Goal: Task Accomplishment & Management: Use online tool/utility

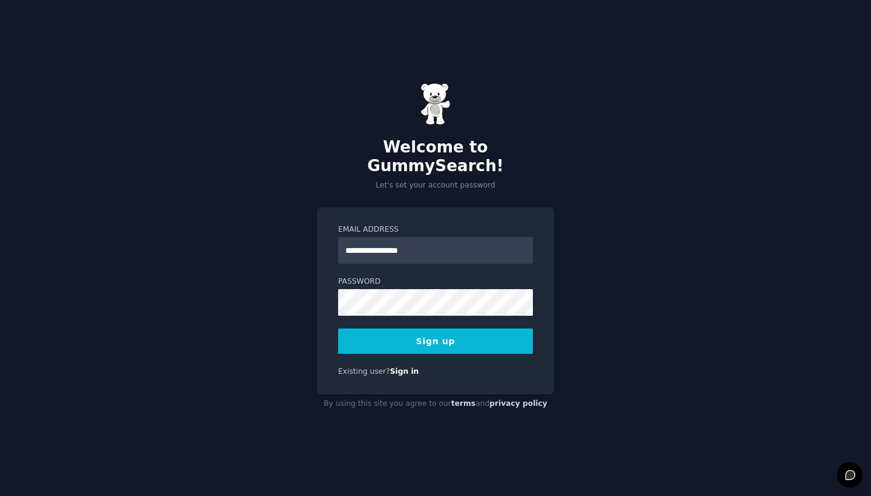
type input "**********"
click at [450, 306] on form "**********" at bounding box center [435, 290] width 195 height 130
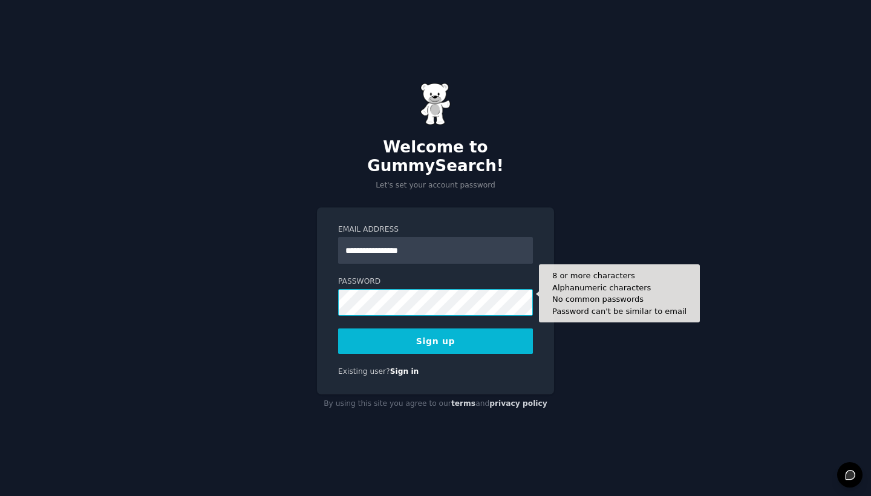
click at [436, 332] on button "Sign up" at bounding box center [435, 341] width 195 height 25
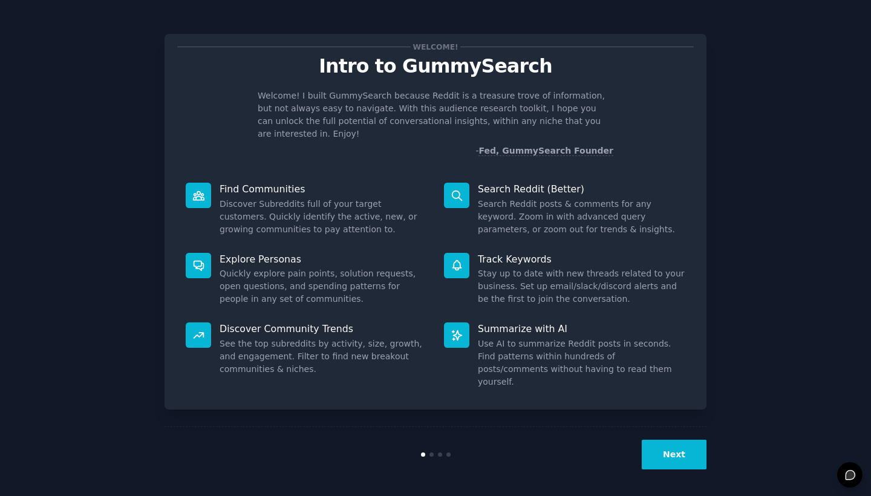
click at [680, 457] on button "Next" at bounding box center [674, 455] width 65 height 30
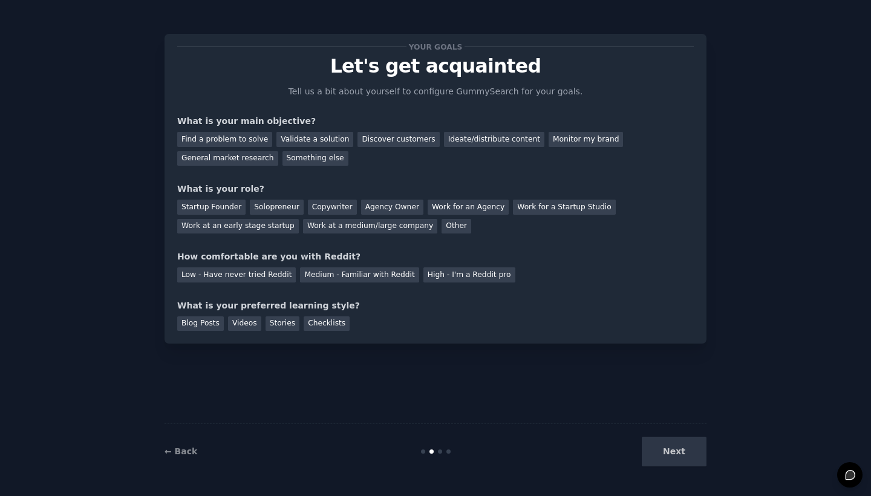
click at [680, 457] on div "Next" at bounding box center [616, 452] width 181 height 30
click at [235, 139] on div "Find a problem to solve" at bounding box center [224, 139] width 95 height 15
click at [213, 206] on div "Startup Founder" at bounding box center [211, 207] width 68 height 15
click at [244, 280] on div "Low - Have never tried Reddit" at bounding box center [236, 274] width 119 height 15
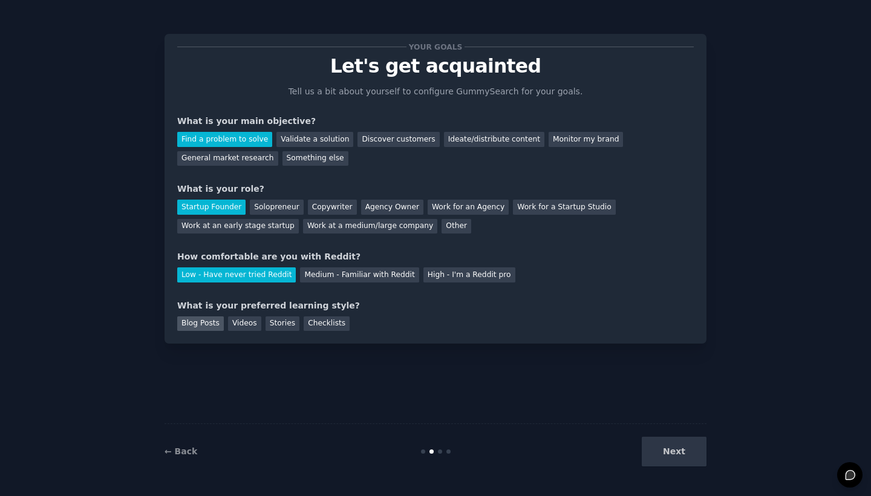
click at [212, 323] on div "Blog Posts" at bounding box center [200, 323] width 47 height 15
click at [704, 461] on button "Next" at bounding box center [674, 452] width 65 height 30
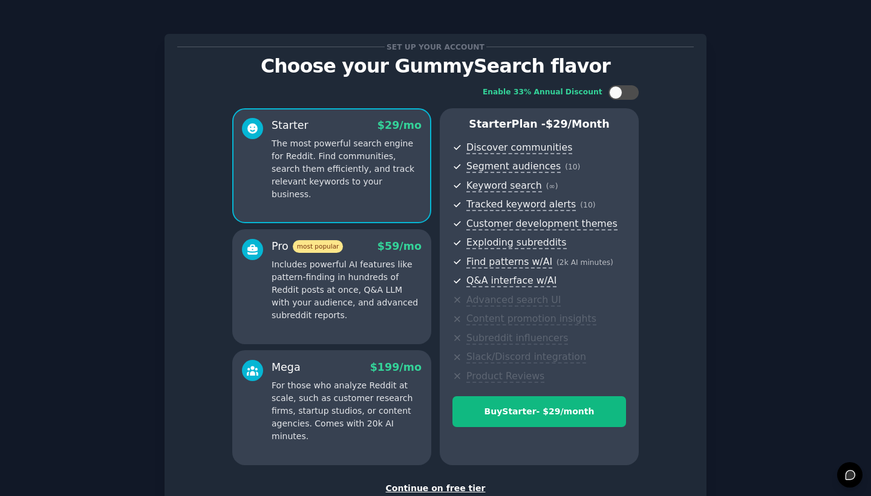
scroll to position [74, 0]
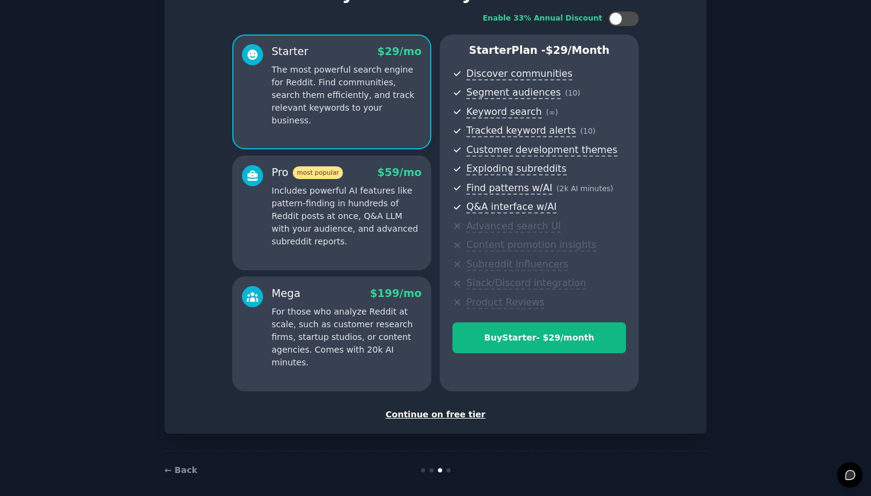
click at [444, 414] on div "Continue on free tier" at bounding box center [435, 414] width 517 height 13
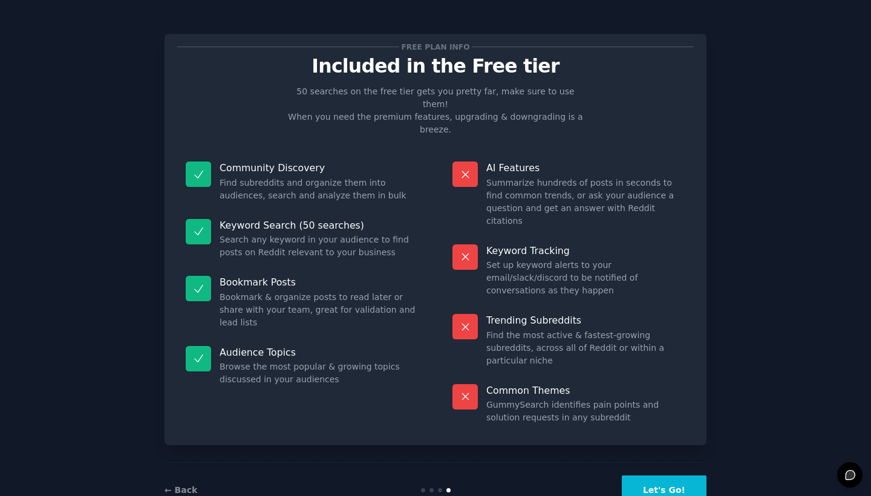
click at [691, 476] on button "Let's Go!" at bounding box center [664, 491] width 85 height 30
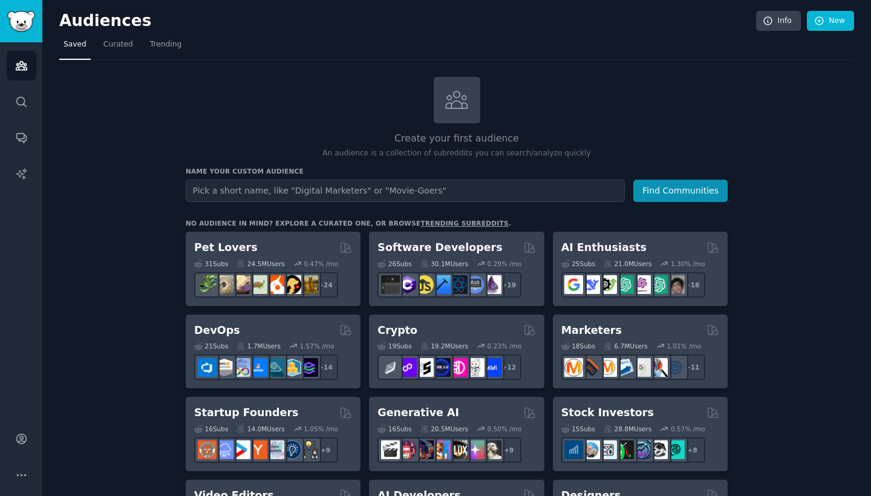
click at [349, 183] on input "text" at bounding box center [405, 191] width 439 height 22
type input "e"
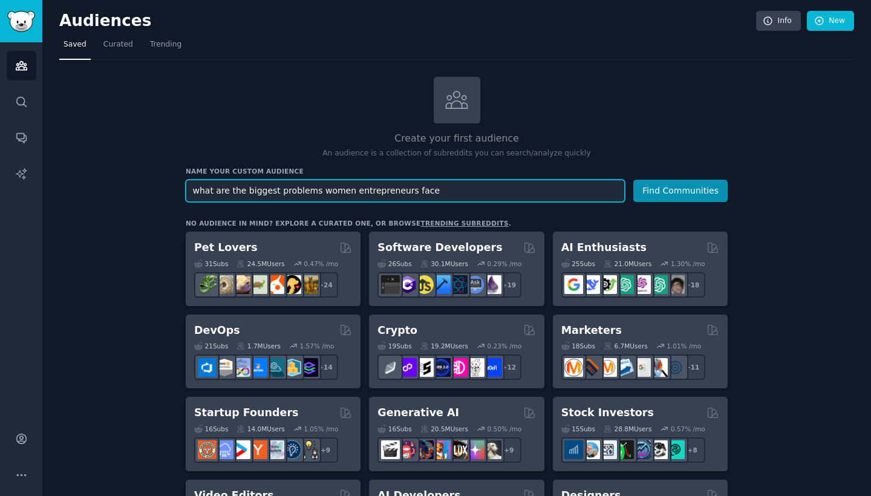
drag, startPoint x: 430, startPoint y: 185, endPoint x: 351, endPoint y: 188, distance: 79.3
click at [351, 188] on input "what are the biggest problems women entrepreneurs face" at bounding box center [405, 191] width 439 height 22
click at [487, 183] on input "what are the biggest problems women entrepreneurs face" at bounding box center [405, 191] width 439 height 22
type input "what are the biggest problems women entrepreneurs face?"
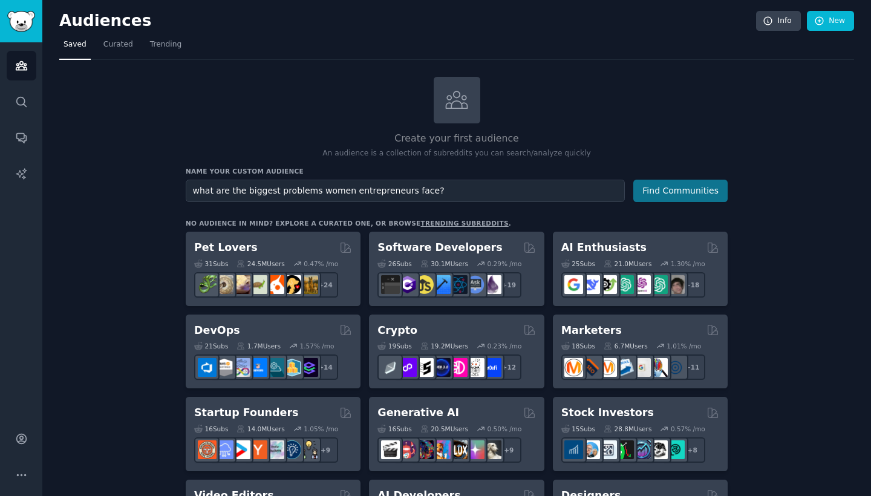
click at [684, 192] on button "Find Communities" at bounding box center [681, 191] width 94 height 22
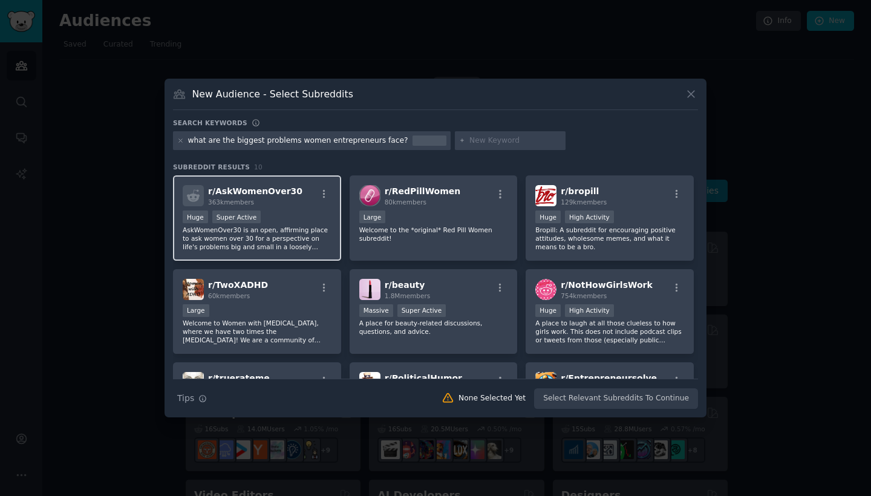
click at [297, 211] on div "Huge Super Active" at bounding box center [257, 218] width 149 height 15
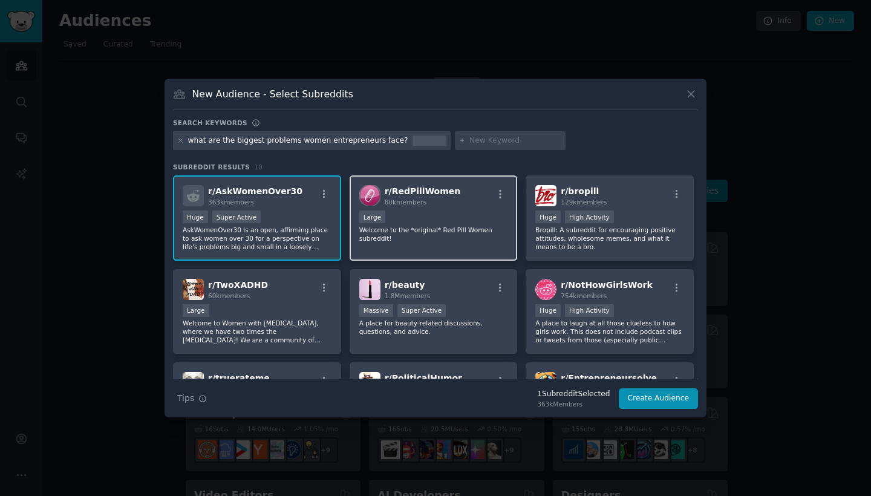
click at [492, 214] on div "Large" at bounding box center [433, 218] width 149 height 15
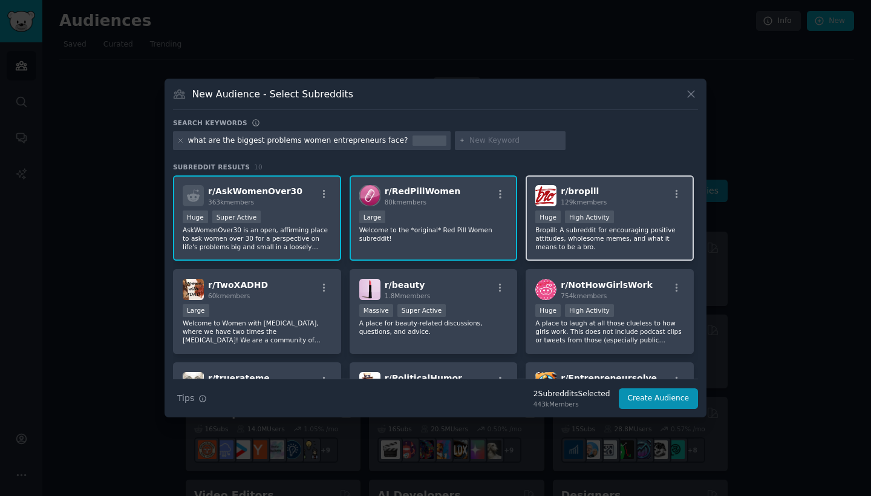
click at [628, 213] on div "100,000 - 1,000,000 members Huge High Activity" at bounding box center [610, 218] width 149 height 15
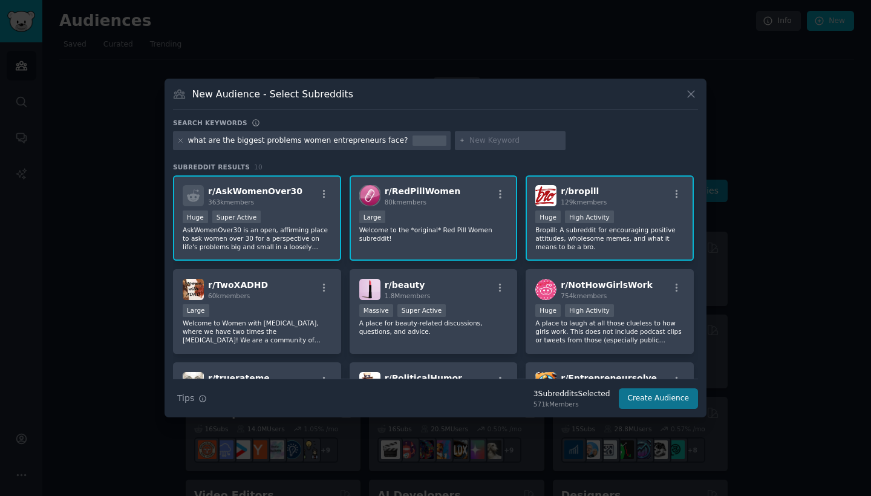
click at [660, 393] on button "Create Audience" at bounding box center [659, 399] width 80 height 21
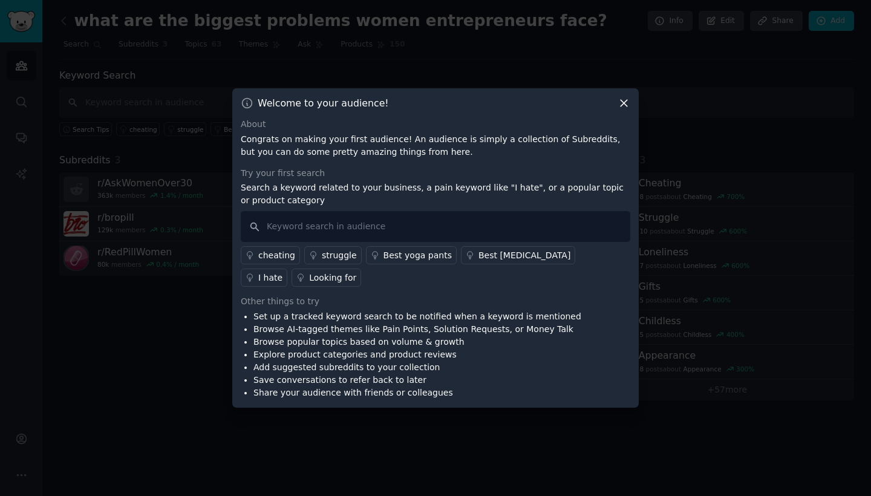
click at [629, 107] on icon at bounding box center [624, 103] width 13 height 13
